Goal: Find specific page/section: Find specific page/section

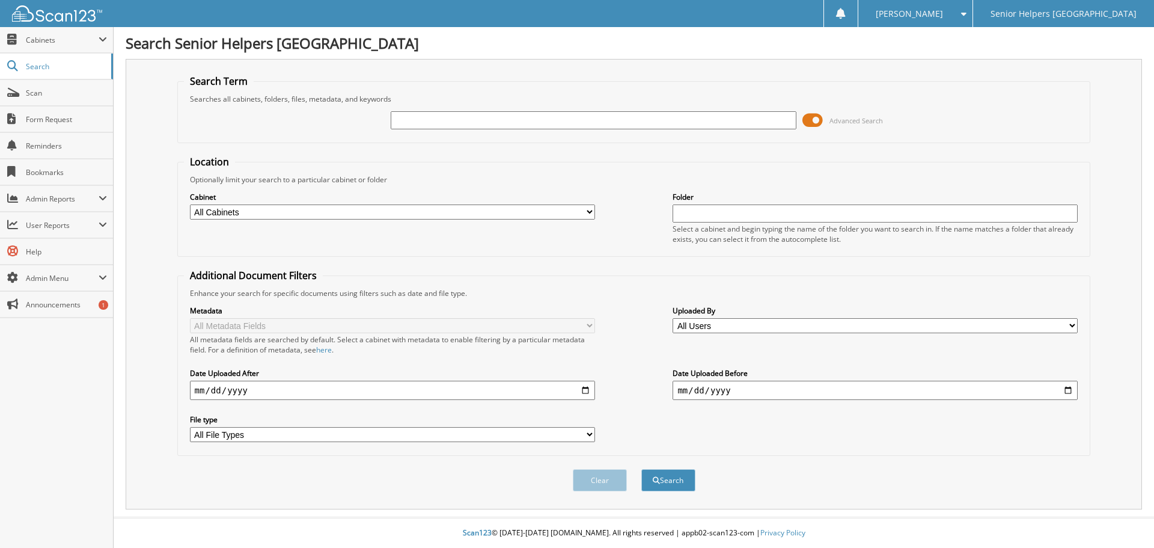
click at [744, 123] on input "text" at bounding box center [593, 120] width 405 height 18
type input "underwood"
click at [641, 469] on button "Search" at bounding box center [668, 480] width 54 height 22
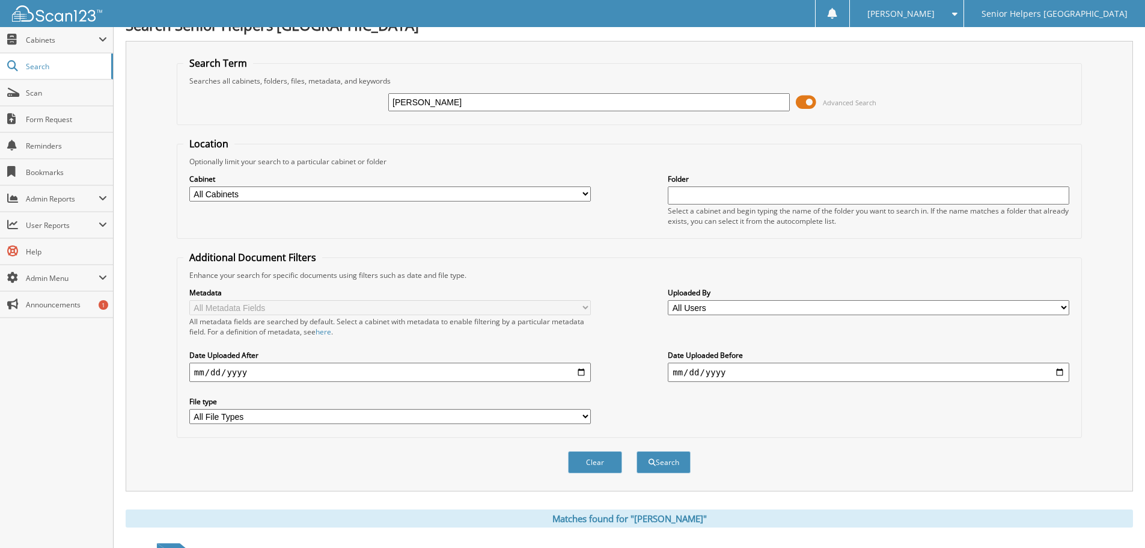
scroll to position [124, 0]
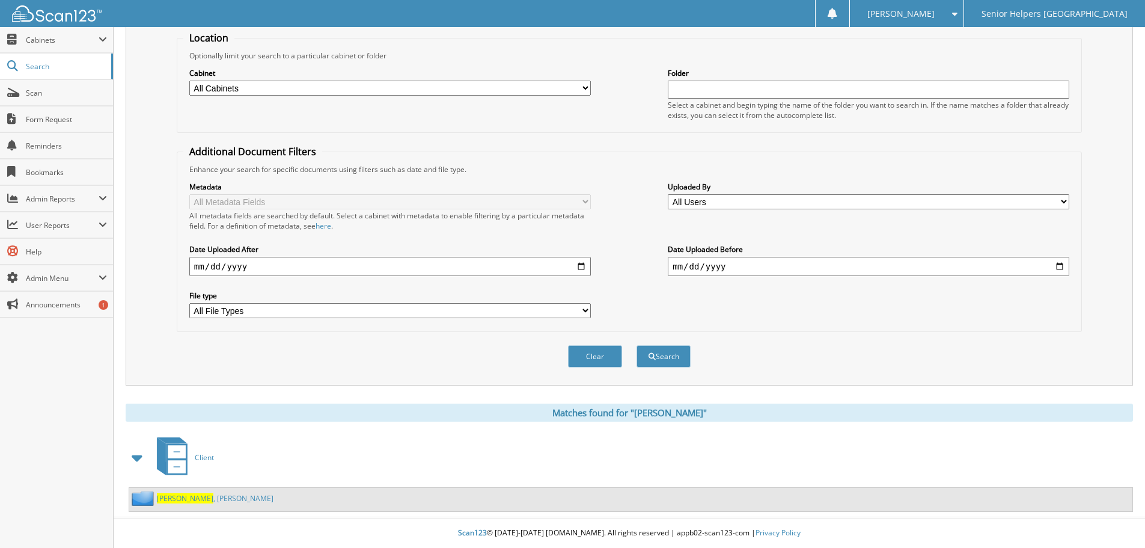
click at [194, 495] on span "Underwood" at bounding box center [185, 498] width 56 height 10
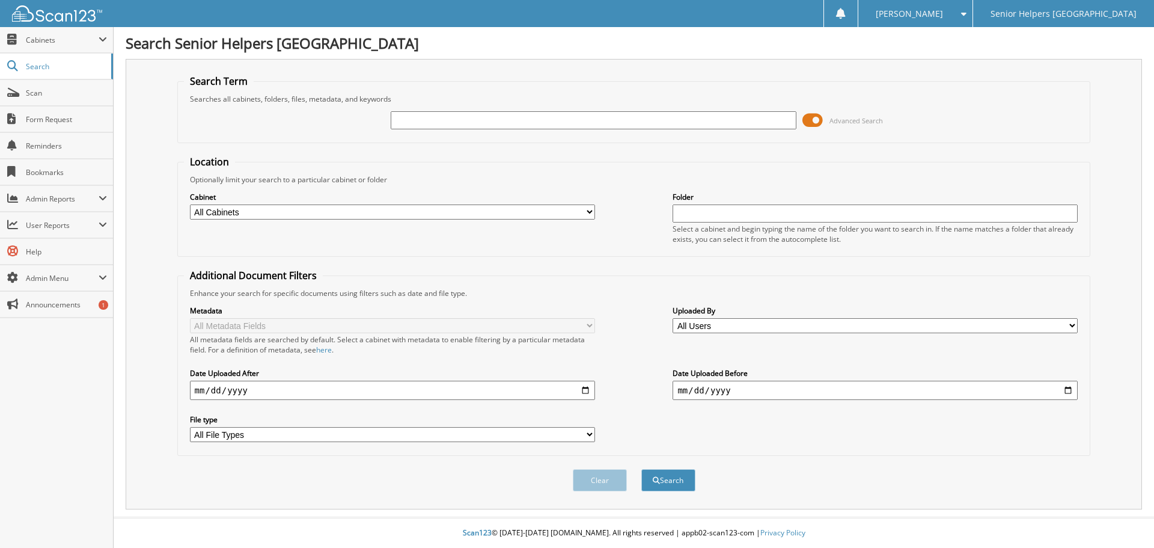
click at [632, 123] on input "text" at bounding box center [593, 120] width 405 height 18
type input "[PERSON_NAME]"
click at [674, 489] on button "Search" at bounding box center [668, 480] width 54 height 22
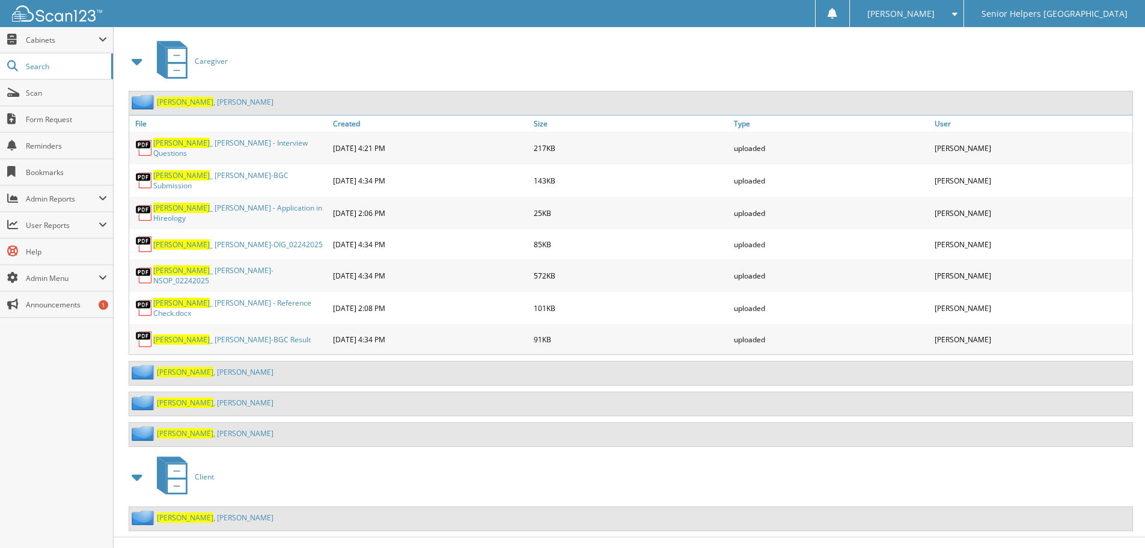
scroll to position [528, 0]
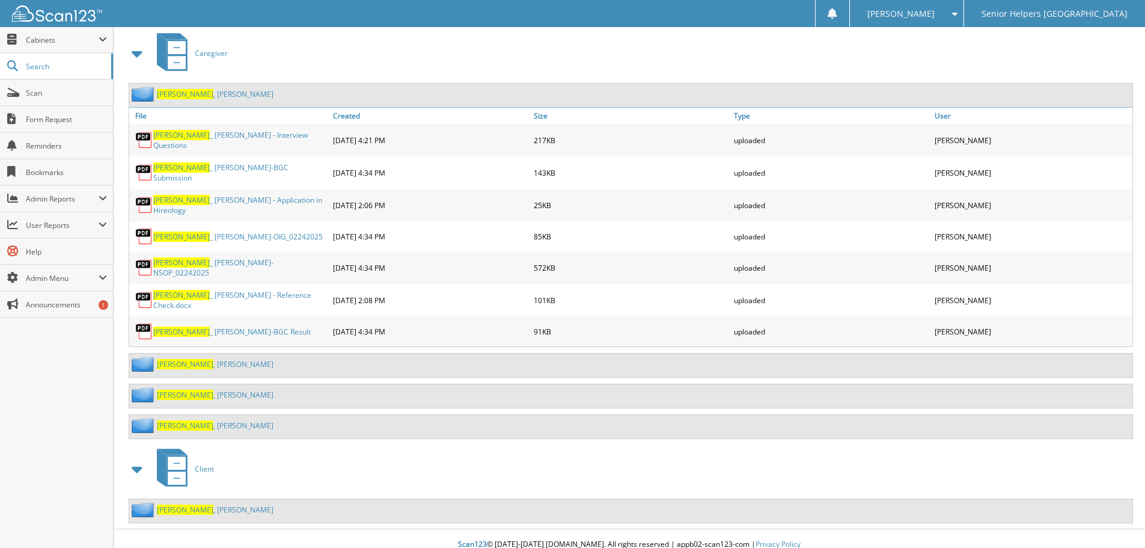
click at [204, 359] on link "GRAHAM , MARTHA" at bounding box center [215, 364] width 117 height 10
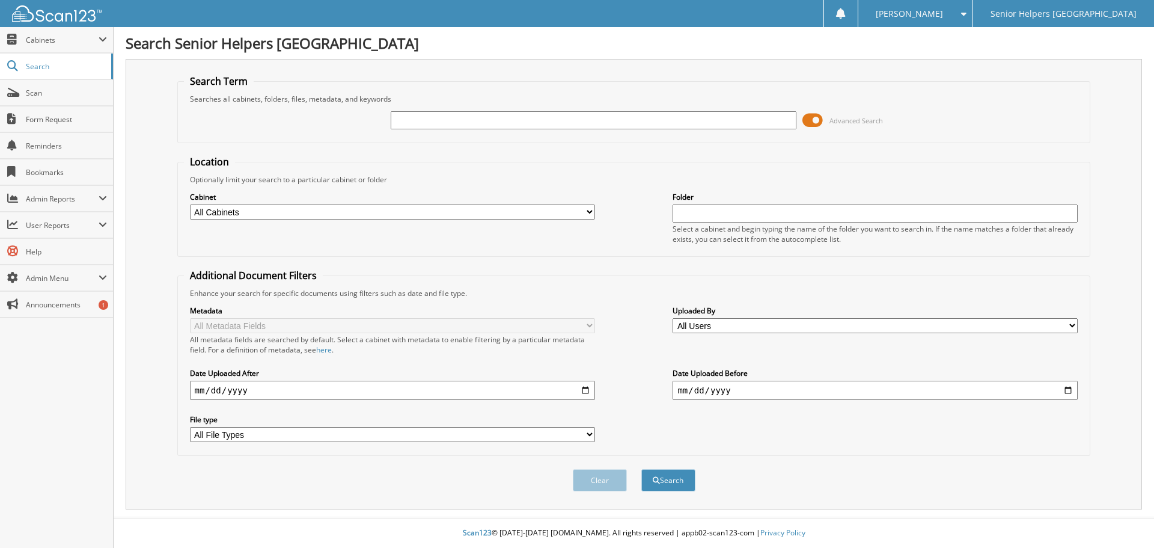
click at [418, 122] on input "text" at bounding box center [593, 120] width 405 height 18
type input "[PERSON_NAME]"
click at [641, 469] on button "Search" at bounding box center [668, 480] width 54 height 22
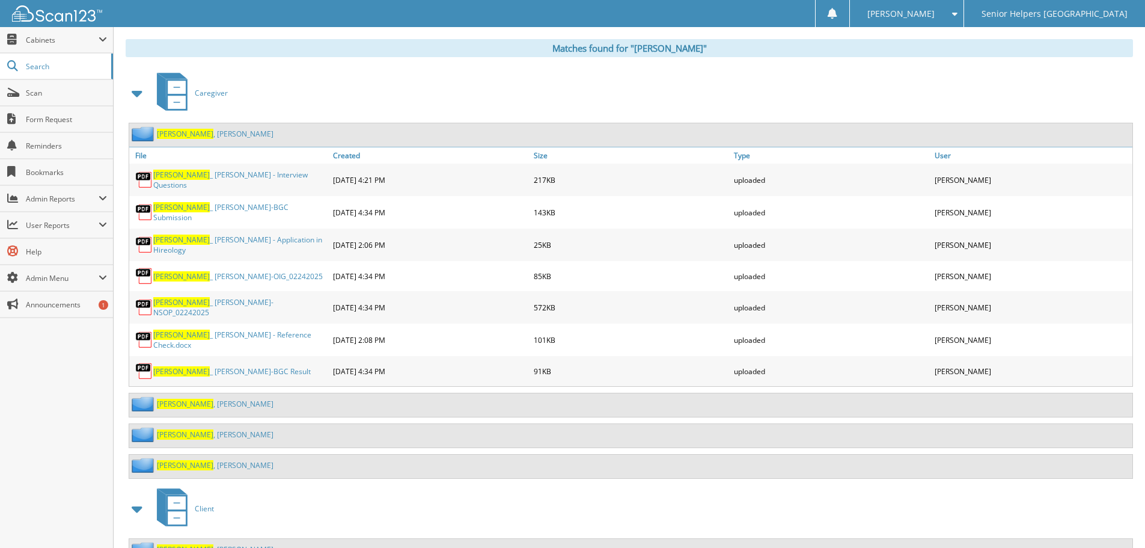
scroll to position [528, 0]
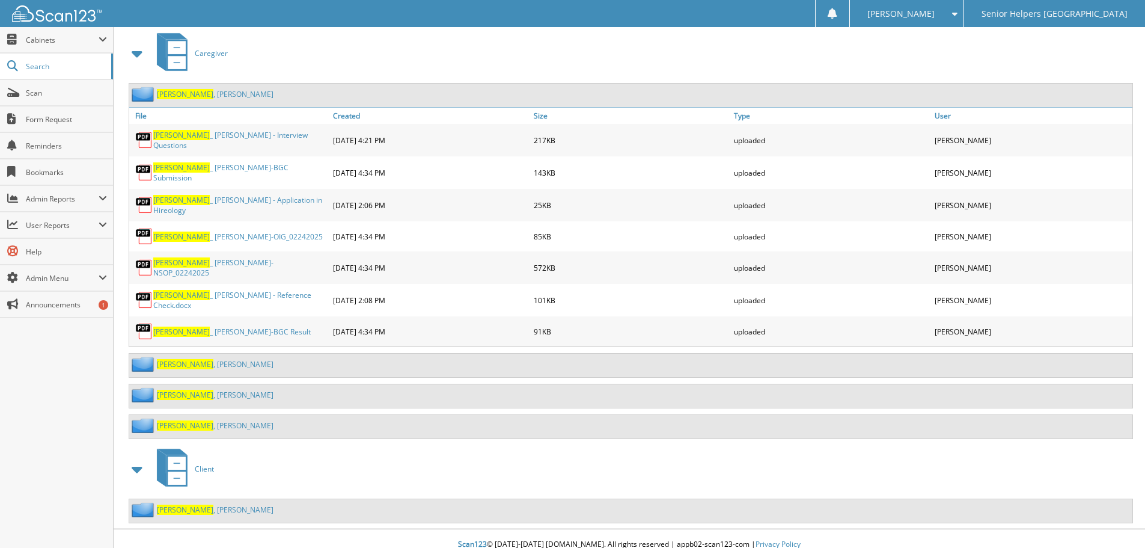
click at [200, 504] on link "[PERSON_NAME]" at bounding box center [215, 509] width 117 height 10
